Goal: Task Accomplishment & Management: Complete application form

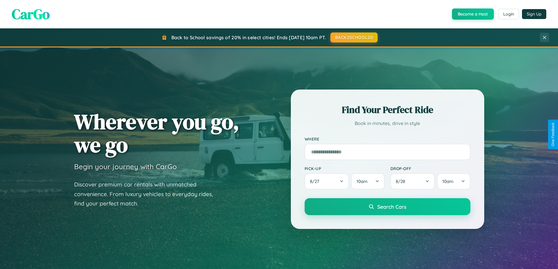
scroll to position [127, 0]
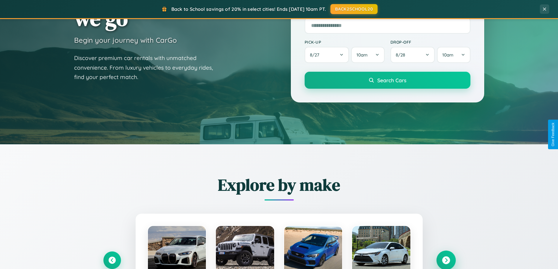
click at [446, 260] on icon at bounding box center [446, 261] width 8 height 8
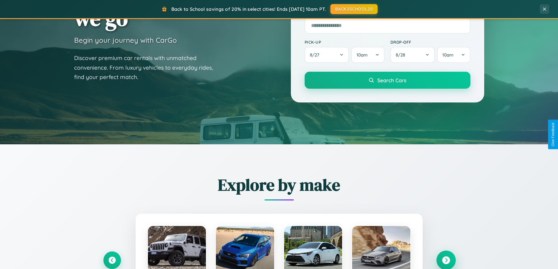
click at [446, 260] on icon at bounding box center [446, 261] width 8 height 8
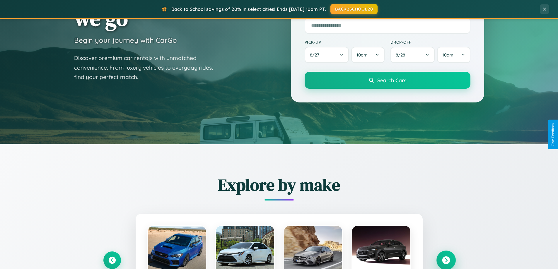
click at [446, 260] on icon at bounding box center [446, 261] width 8 height 8
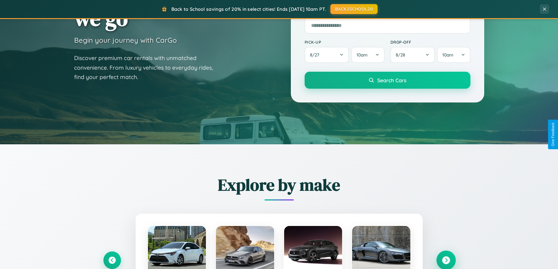
click at [446, 260] on icon at bounding box center [446, 261] width 8 height 8
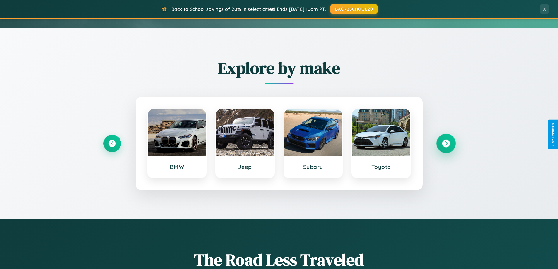
scroll to position [1127, 0]
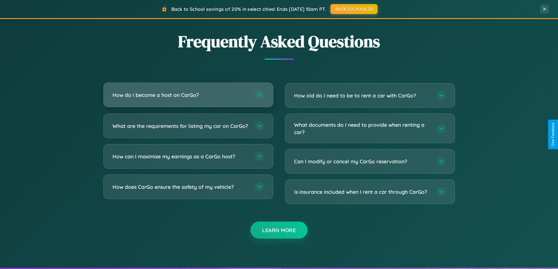
click at [188, 95] on h3 "How do I become a host on CarGo?" at bounding box center [180, 94] width 136 height 7
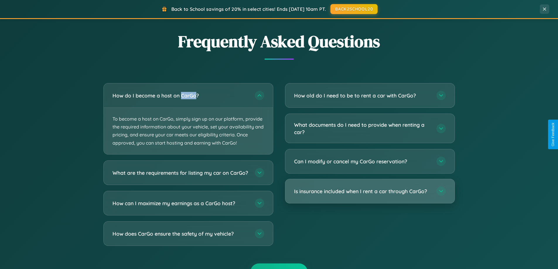
click at [370, 192] on h3 "Is insurance included when I rent a car through CarGo?" at bounding box center [362, 191] width 136 height 7
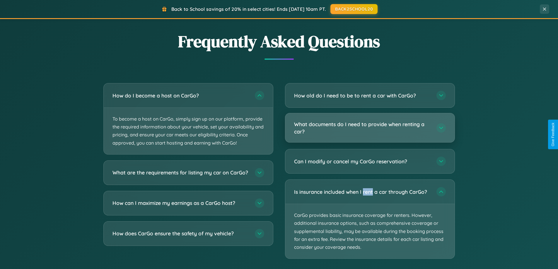
click at [370, 128] on h3 "What documents do I need to provide when renting a car?" at bounding box center [362, 128] width 136 height 14
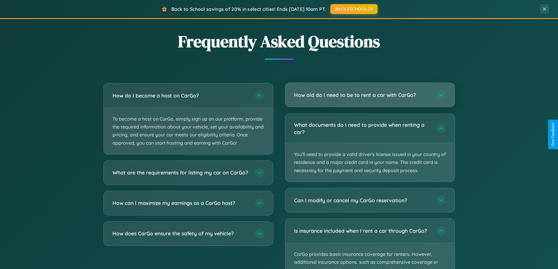
click at [370, 95] on h3 "How old do I need to be to rent a car with CarGo?" at bounding box center [362, 94] width 136 height 7
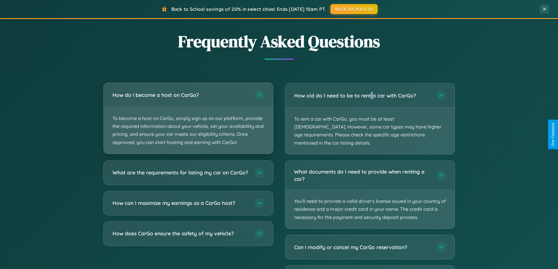
click at [188, 119] on p "To become a host on CarGo, simply sign up on our platform, provide the required…" at bounding box center [188, 130] width 169 height 47
click at [188, 118] on p "To become a host on CarGo, simply sign up on our platform, provide the required…" at bounding box center [188, 130] width 169 height 47
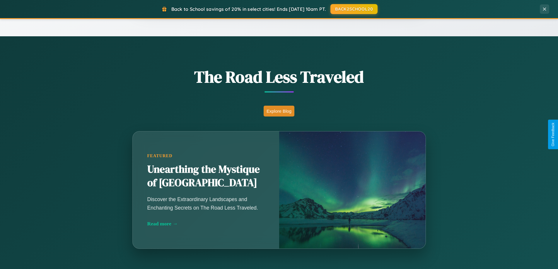
scroll to position [0, 0]
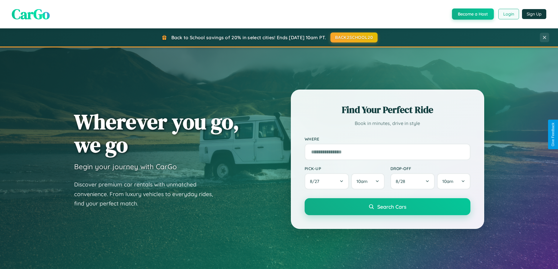
click at [508, 14] on button "Login" at bounding box center [508, 14] width 21 height 11
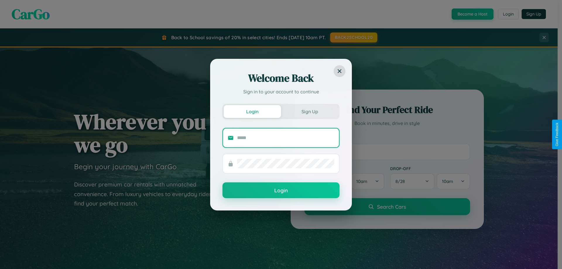
click at [286, 138] on input "text" at bounding box center [285, 137] width 97 height 9
type input "**********"
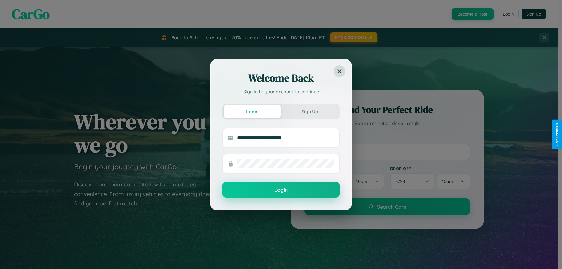
click at [281, 190] on button "Login" at bounding box center [281, 190] width 117 height 16
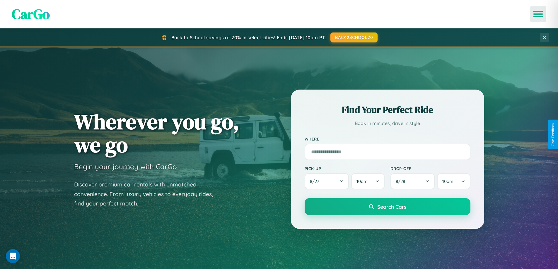
click at [538, 14] on icon "Open menu" at bounding box center [538, 13] width 8 height 5
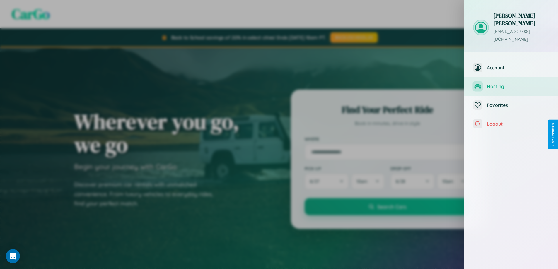
click at [511, 83] on span "Hosting" at bounding box center [518, 86] width 62 height 6
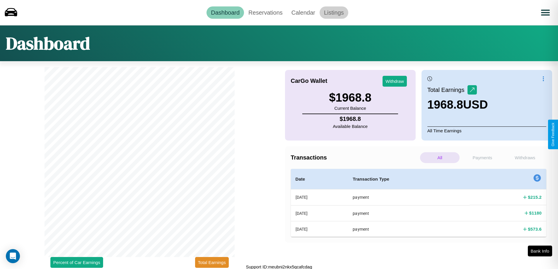
click at [334, 12] on link "Listings" at bounding box center [334, 12] width 29 height 12
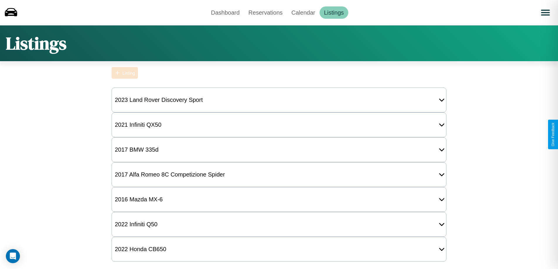
click at [125, 73] on div "Listing" at bounding box center [128, 73] width 13 height 5
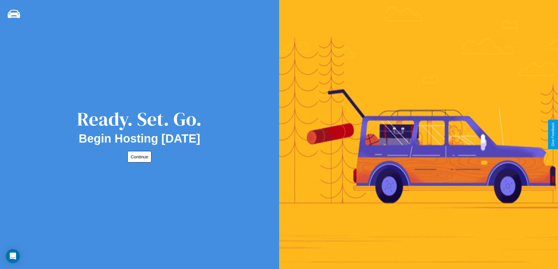
click at [138, 157] on button "Continue" at bounding box center [139, 156] width 24 height 11
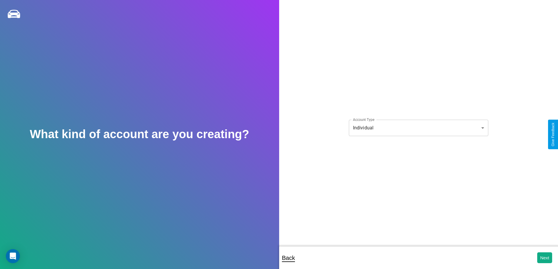
click at [418, 128] on body "**********" at bounding box center [279, 138] width 558 height 277
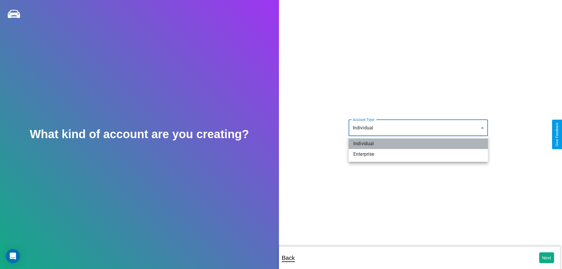
click at [419, 144] on li "Individual" at bounding box center [418, 144] width 139 height 11
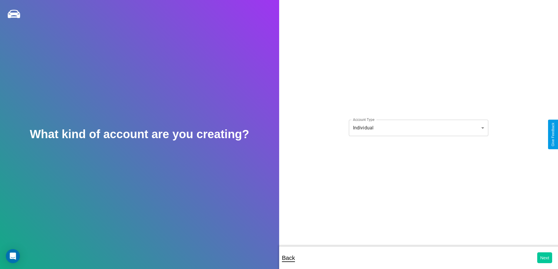
click at [544, 258] on button "Next" at bounding box center [544, 257] width 15 height 11
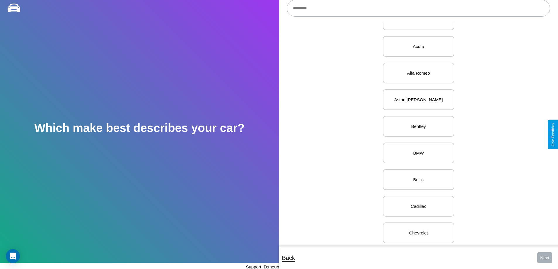
scroll to position [200, 0]
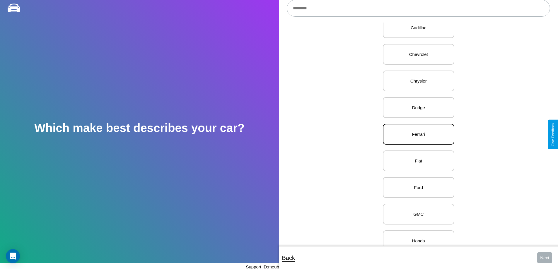
click at [416, 134] on p "Ferrari" at bounding box center [418, 134] width 59 height 8
click at [544, 258] on button "Next" at bounding box center [544, 257] width 15 height 11
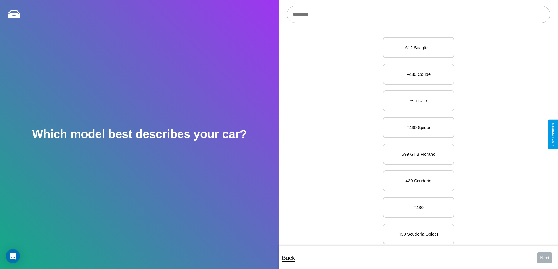
click at [418, 14] on input "text" at bounding box center [418, 14] width 263 height 17
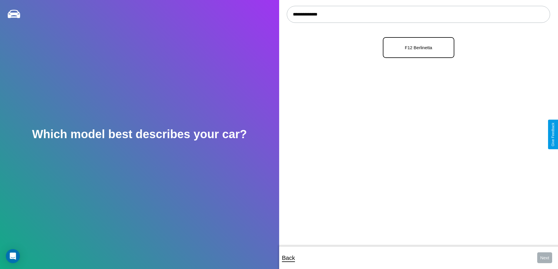
type input "**********"
click at [416, 48] on p "F12 Berlinetta" at bounding box center [418, 48] width 59 height 8
click at [544, 258] on button "Next" at bounding box center [544, 257] width 15 height 11
select select "*****"
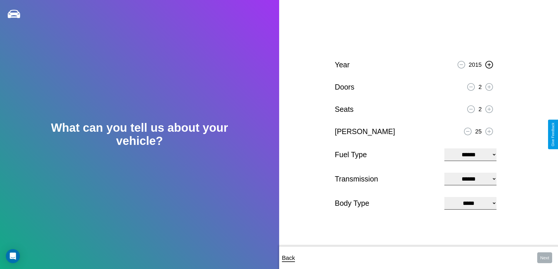
click at [489, 64] on icon at bounding box center [488, 64] width 3 height 3
click at [468, 131] on icon at bounding box center [467, 131] width 3 height 1
click at [470, 154] on select "**********" at bounding box center [470, 154] width 52 height 13
select select "***"
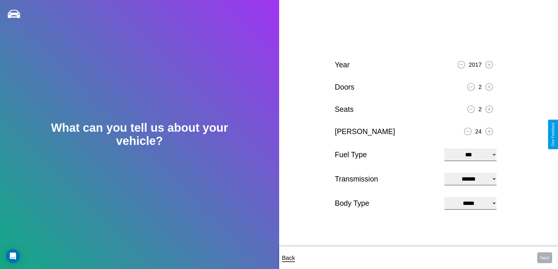
click at [470, 179] on select "****** ********* ******" at bounding box center [470, 179] width 52 height 13
select select "*********"
click at [470, 204] on select "**********" at bounding box center [470, 203] width 52 height 13
select select "*****"
click at [544, 258] on button "Next" at bounding box center [544, 257] width 15 height 11
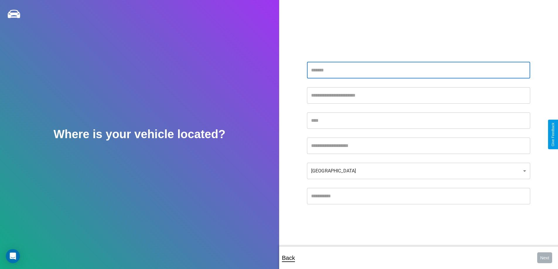
click at [418, 70] on input "text" at bounding box center [418, 70] width 223 height 16
type input "**********"
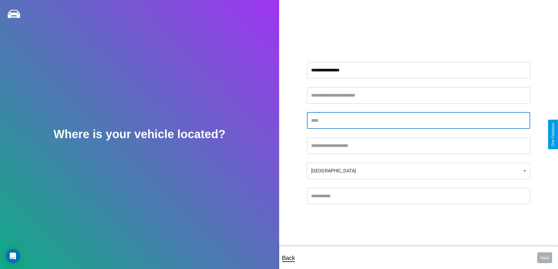
click at [418, 120] on input "text" at bounding box center [418, 120] width 223 height 16
type input "*******"
click at [418, 146] on input "text" at bounding box center [418, 146] width 223 height 16
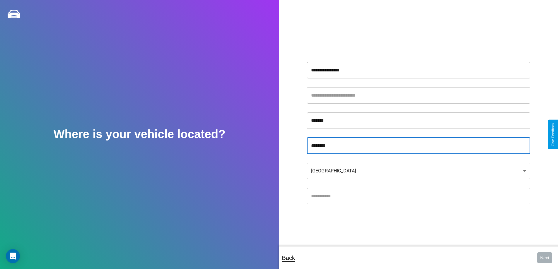
type input "********"
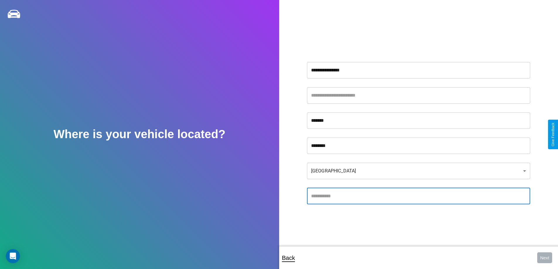
click at [418, 196] on input "text" at bounding box center [418, 196] width 223 height 16
type input "*****"
click at [418, 171] on body "**********" at bounding box center [279, 138] width 558 height 277
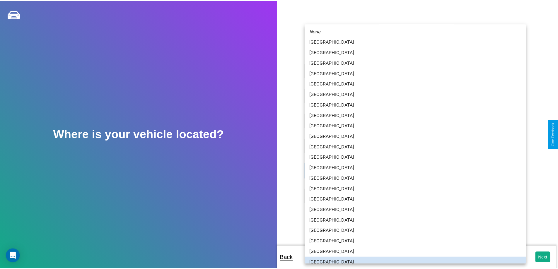
scroll to position [4, 0]
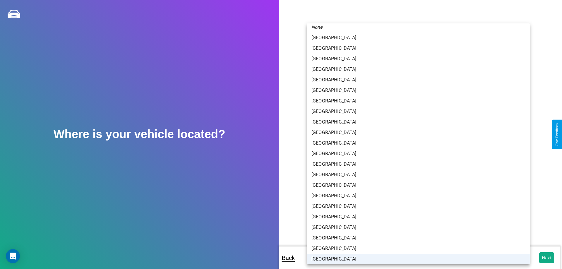
click at [416, 259] on li "[GEOGRAPHIC_DATA]" at bounding box center [418, 259] width 223 height 11
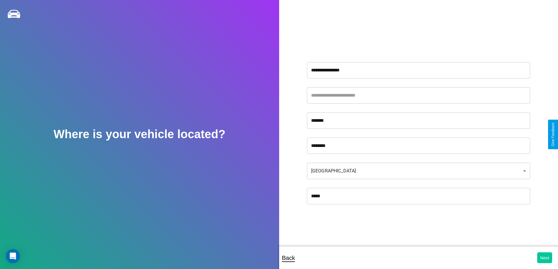
click at [544, 258] on button "Next" at bounding box center [544, 257] width 15 height 11
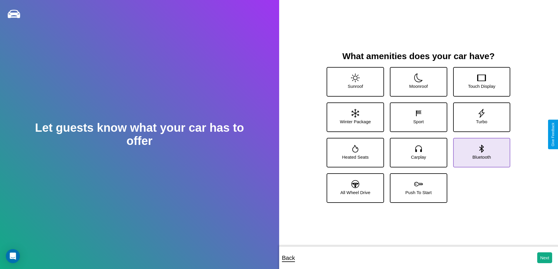
click at [479, 150] on icon at bounding box center [481, 149] width 4 height 8
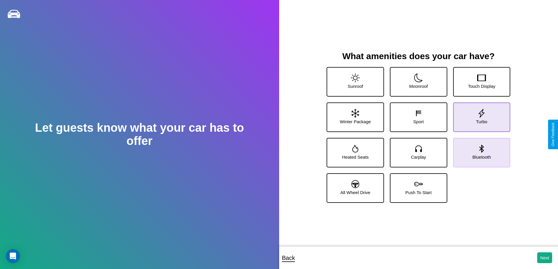
click at [478, 115] on icon at bounding box center [481, 113] width 9 height 9
click at [416, 150] on icon at bounding box center [418, 148] width 9 height 9
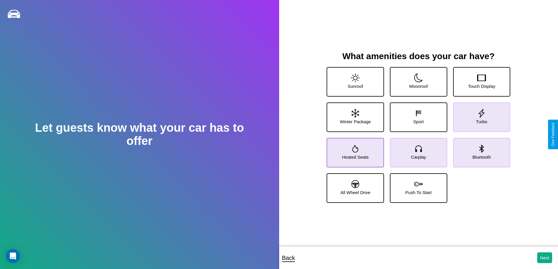
click at [354, 150] on icon at bounding box center [355, 149] width 6 height 8
click at [416, 79] on icon at bounding box center [418, 78] width 9 height 9
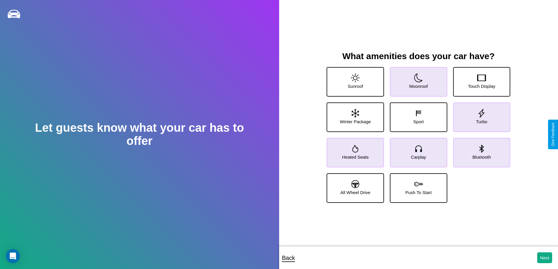
click at [479, 150] on icon at bounding box center [481, 149] width 4 height 8
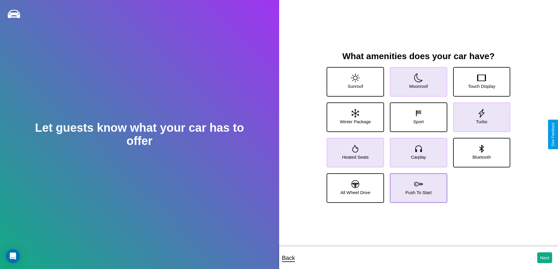
click at [416, 186] on icon at bounding box center [418, 184] width 9 height 9
click at [478, 115] on icon at bounding box center [481, 113] width 9 height 9
click at [416, 186] on icon at bounding box center [418, 184] width 9 height 9
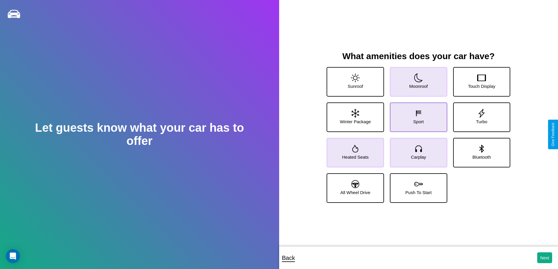
click at [416, 115] on icon at bounding box center [418, 113] width 9 height 9
click at [544, 258] on button "Next" at bounding box center [544, 257] width 15 height 11
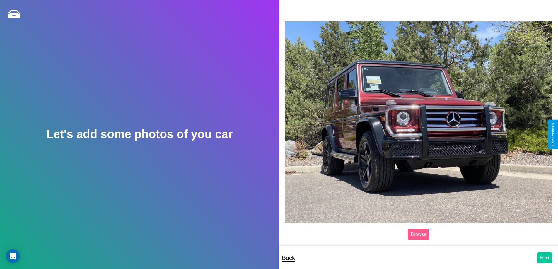
click at [544, 258] on button "Next" at bounding box center [544, 257] width 15 height 11
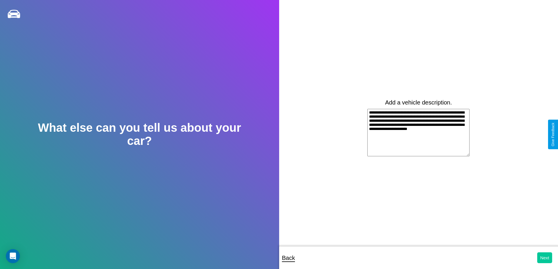
type textarea "**********"
click at [544, 258] on button "Next" at bounding box center [544, 257] width 15 height 11
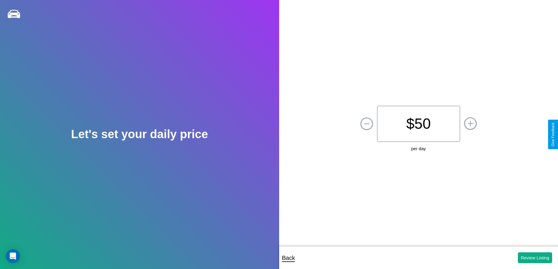
click at [418, 124] on p "$ 50" at bounding box center [418, 124] width 83 height 36
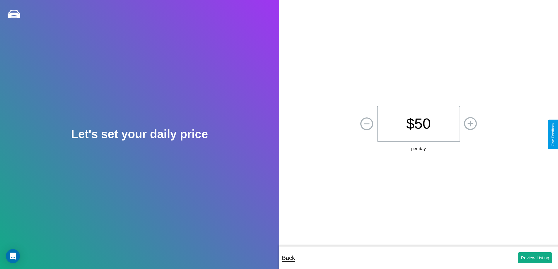
click at [418, 124] on p "$ 50" at bounding box center [418, 124] width 83 height 36
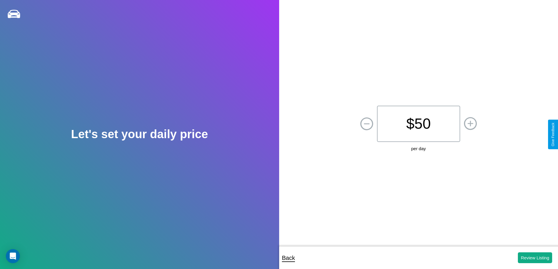
click at [418, 124] on p "$ 50" at bounding box center [418, 124] width 83 height 36
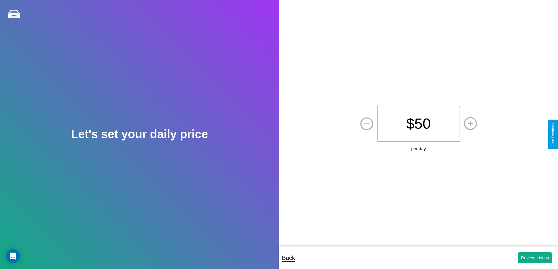
click at [418, 124] on p "$ 50" at bounding box center [418, 124] width 83 height 36
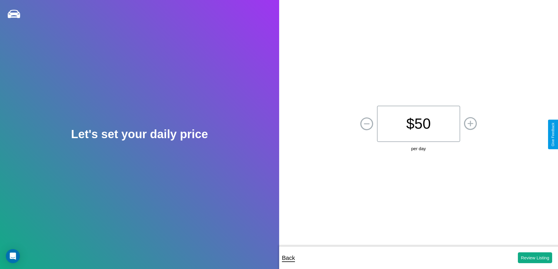
click at [418, 124] on p "$ 50" at bounding box center [418, 124] width 83 height 36
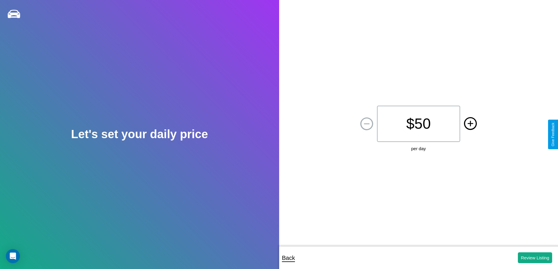
click at [470, 124] on icon at bounding box center [470, 124] width 6 height 6
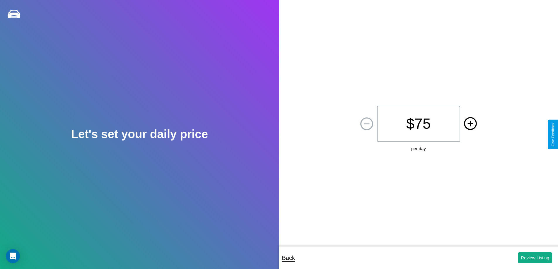
click at [470, 124] on icon at bounding box center [470, 124] width 6 height 6
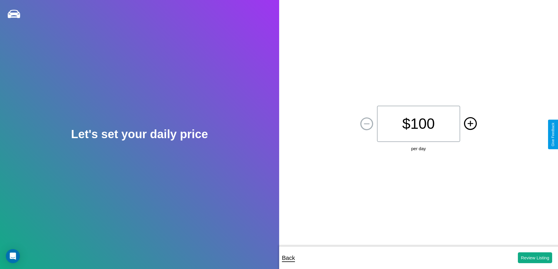
click at [470, 124] on icon at bounding box center [470, 124] width 6 height 6
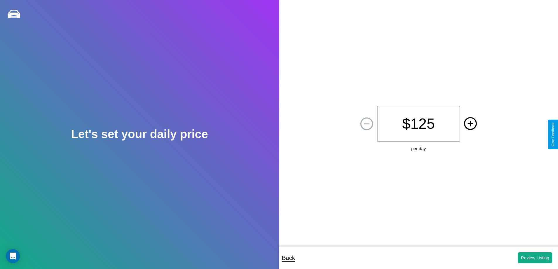
click at [470, 124] on icon at bounding box center [470, 124] width 6 height 6
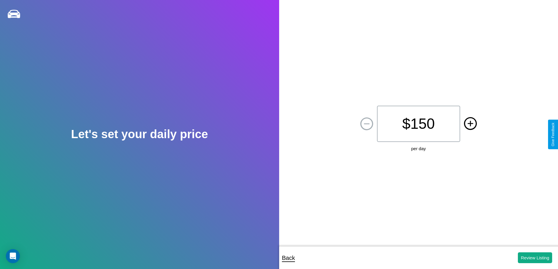
click at [470, 124] on icon at bounding box center [470, 124] width 6 height 6
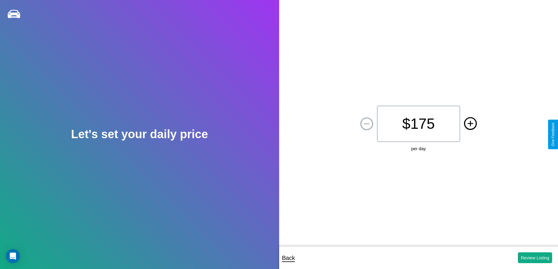
click at [470, 124] on icon at bounding box center [470, 124] width 6 height 6
click at [535, 258] on button "Review Listing" at bounding box center [535, 257] width 34 height 11
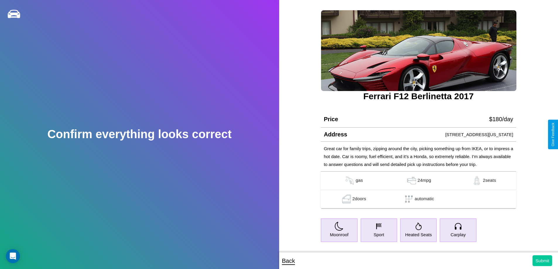
click at [542, 261] on button "Submit" at bounding box center [542, 260] width 20 height 11
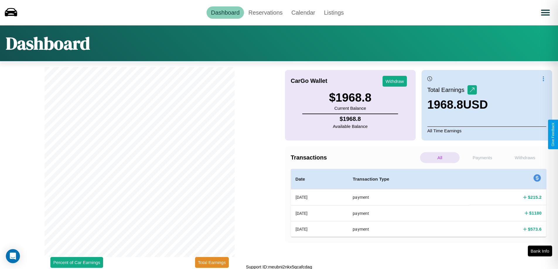
scroll to position [2, 0]
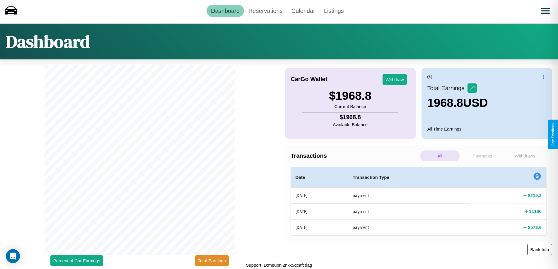
click at [539, 250] on button "Bank Info" at bounding box center [539, 249] width 25 height 11
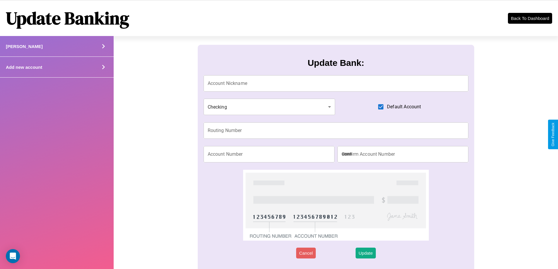
click at [57, 67] on div "Add new account" at bounding box center [57, 67] width 114 height 21
click at [103, 51] on icon at bounding box center [103, 46] width 9 height 9
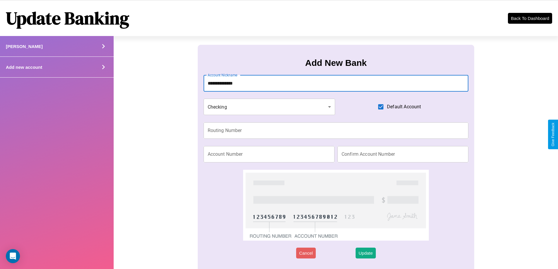
type input "**********"
